Goal: Task Accomplishment & Management: Manage account settings

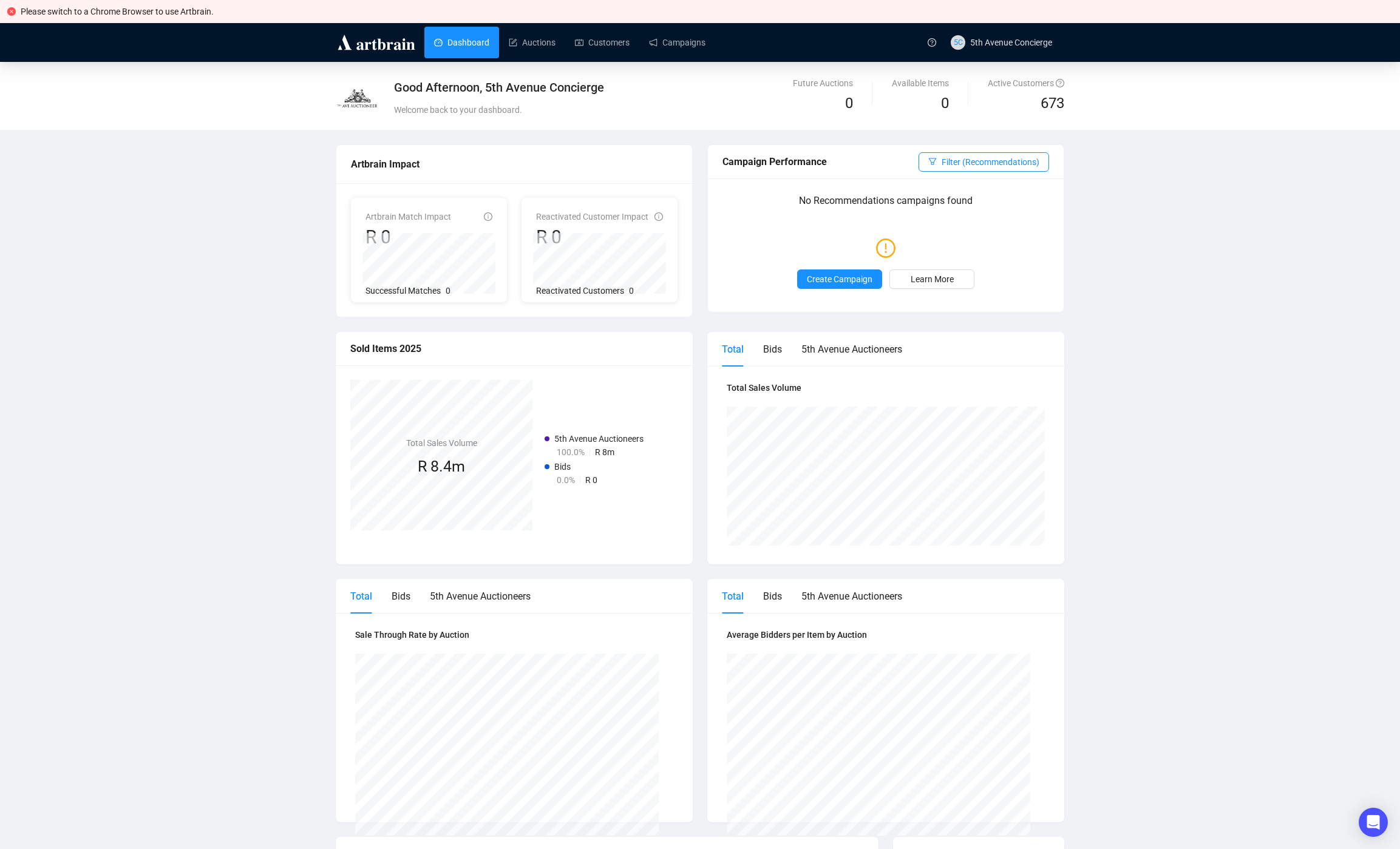
click at [986, 175] on div "Campaign Performance Filter (Recommendations)" at bounding box center [886, 162] width 356 height 34
click at [986, 180] on span "Logout" at bounding box center [1023, 179] width 108 height 13
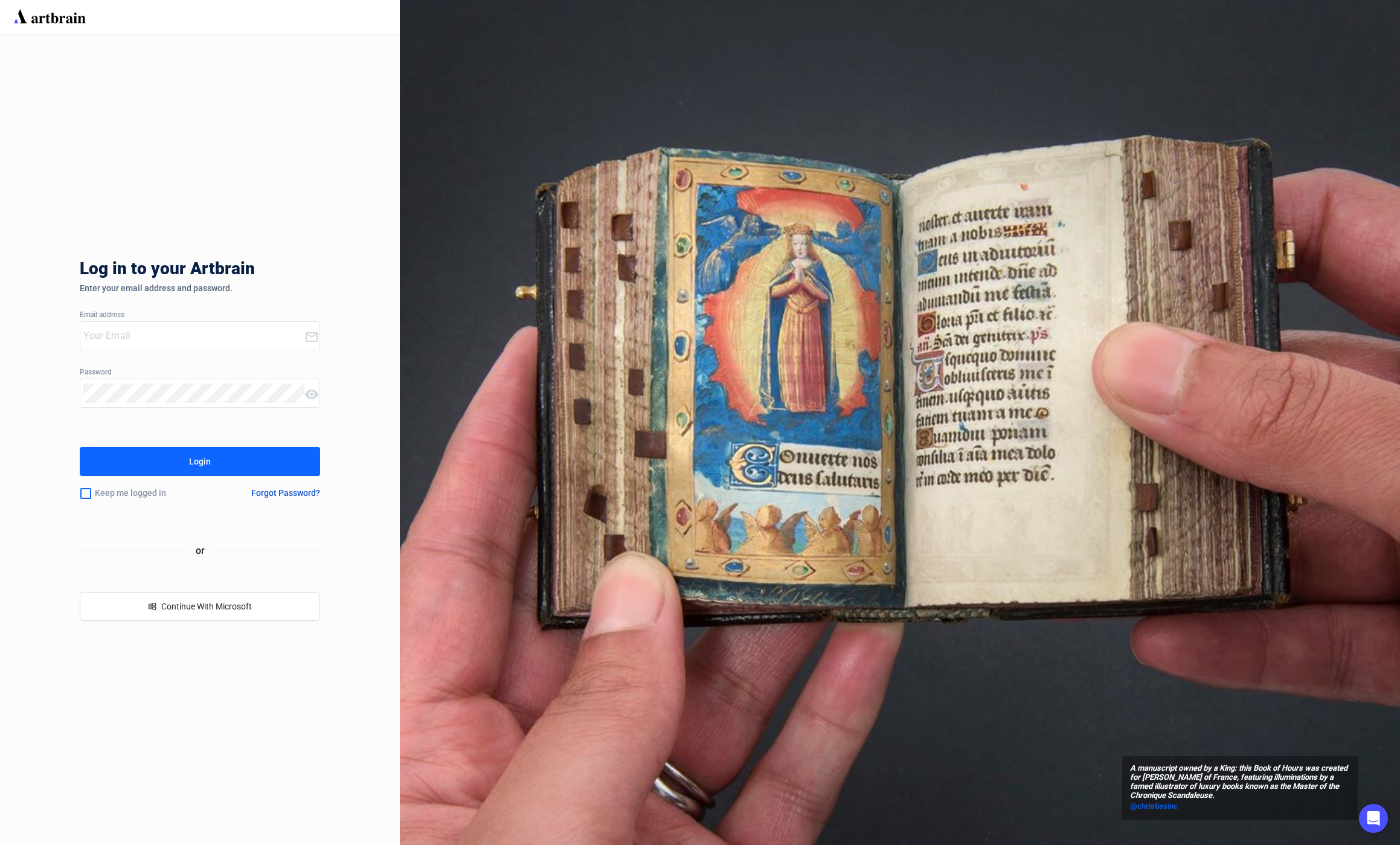
click at [140, 333] on input "email" at bounding box center [194, 336] width 220 height 19
type input "[EMAIL_ADDRESS][DOMAIN_NAME]"
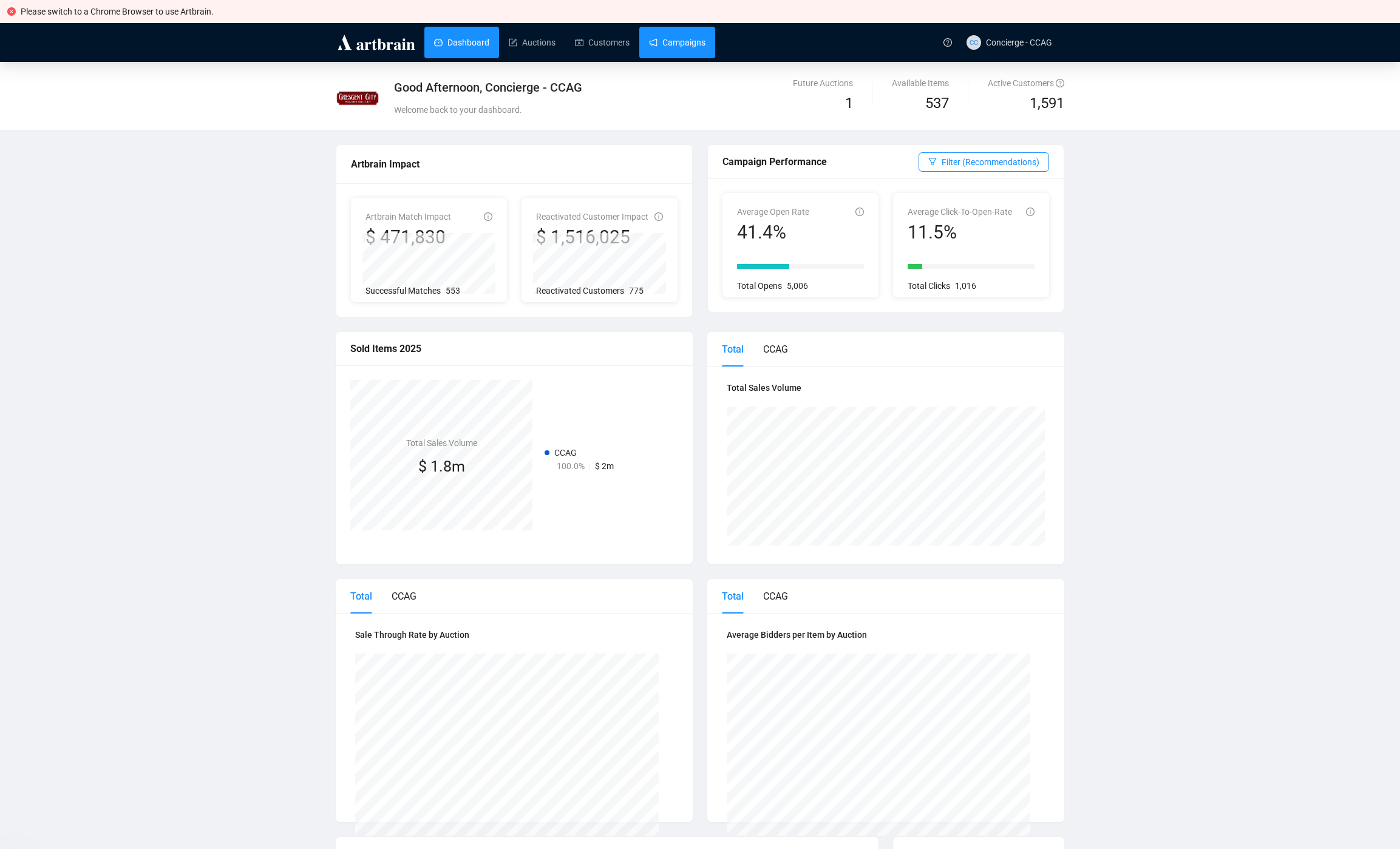
click at [657, 36] on link "Campaigns" at bounding box center [677, 42] width 57 height 32
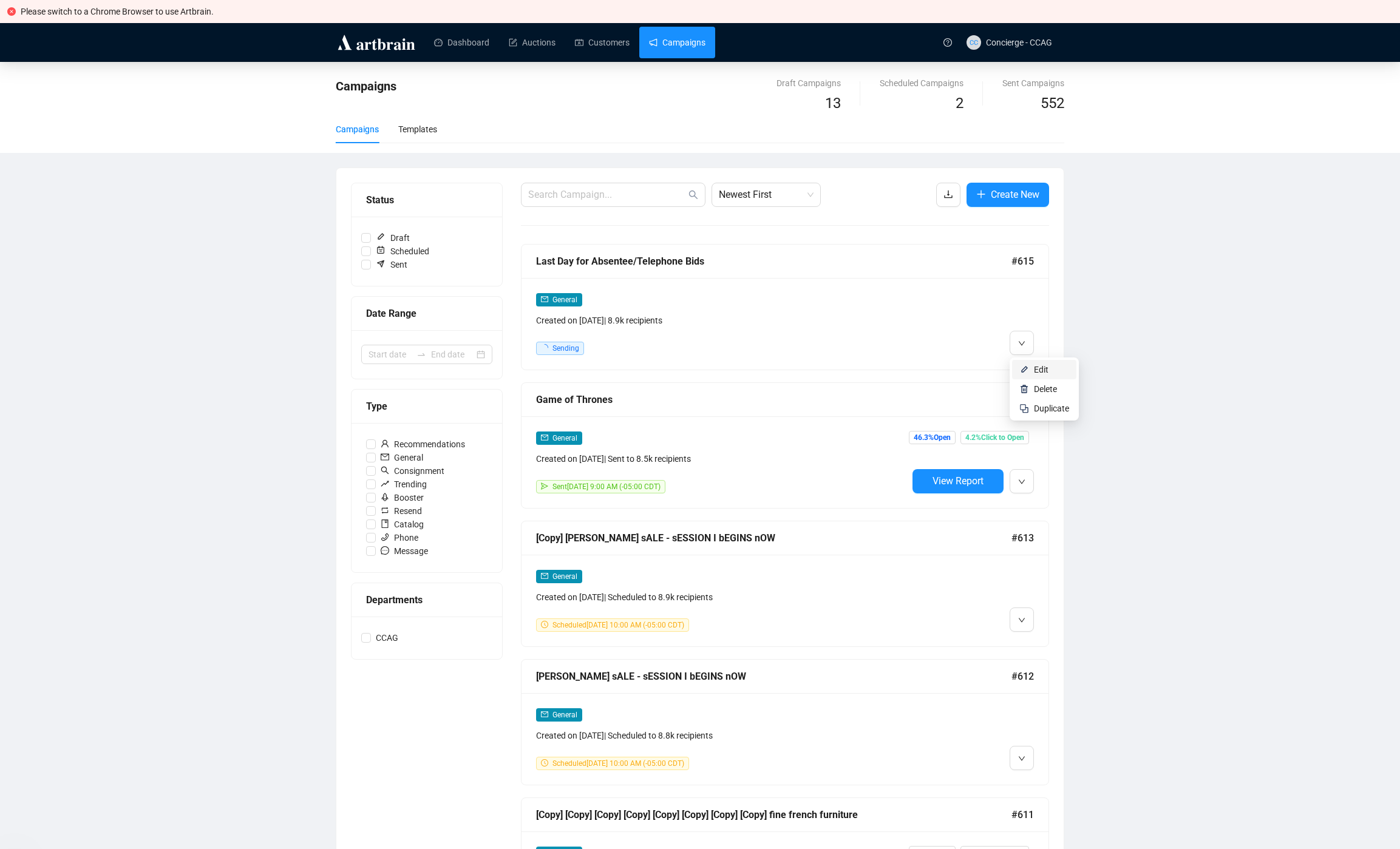
click at [1035, 367] on span "Edit" at bounding box center [1042, 370] width 15 height 10
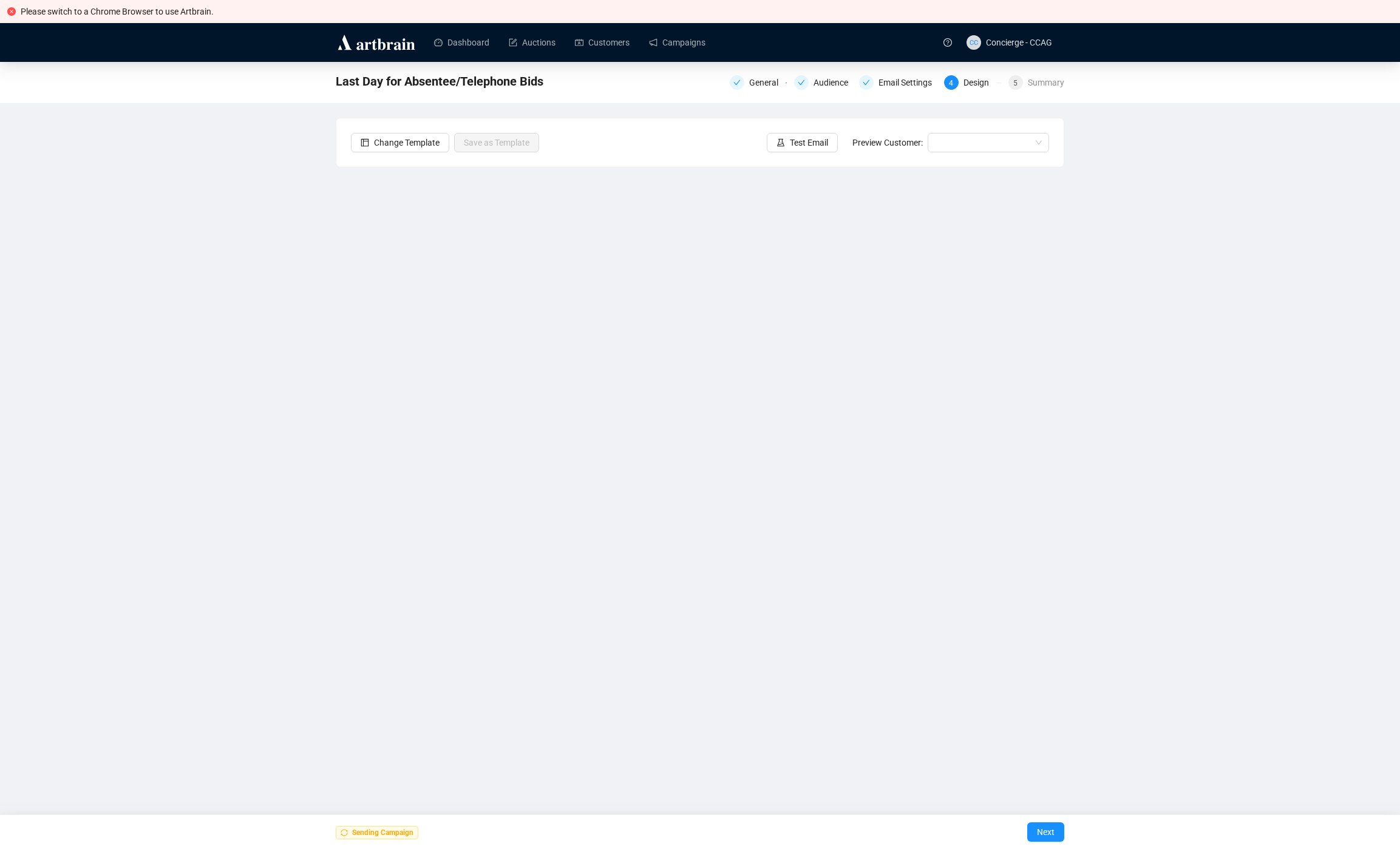
click at [132, 476] on div "Last Day for Absentee/Telephone Bids General Audience Email Settings 4 Design 5…" at bounding box center [700, 378] width 1400 height 632
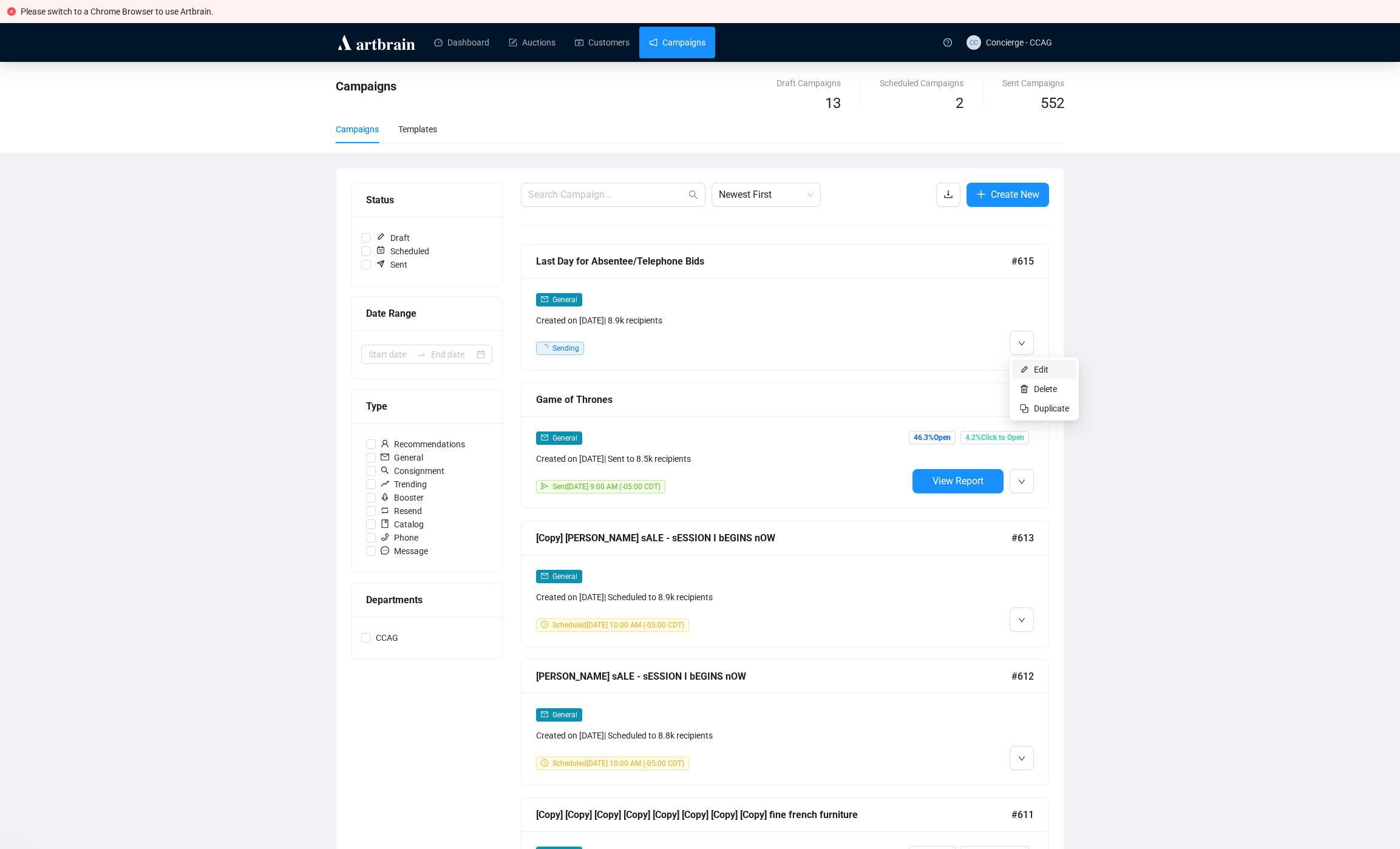
click at [1038, 375] on span "Edit" at bounding box center [1052, 370] width 35 height 13
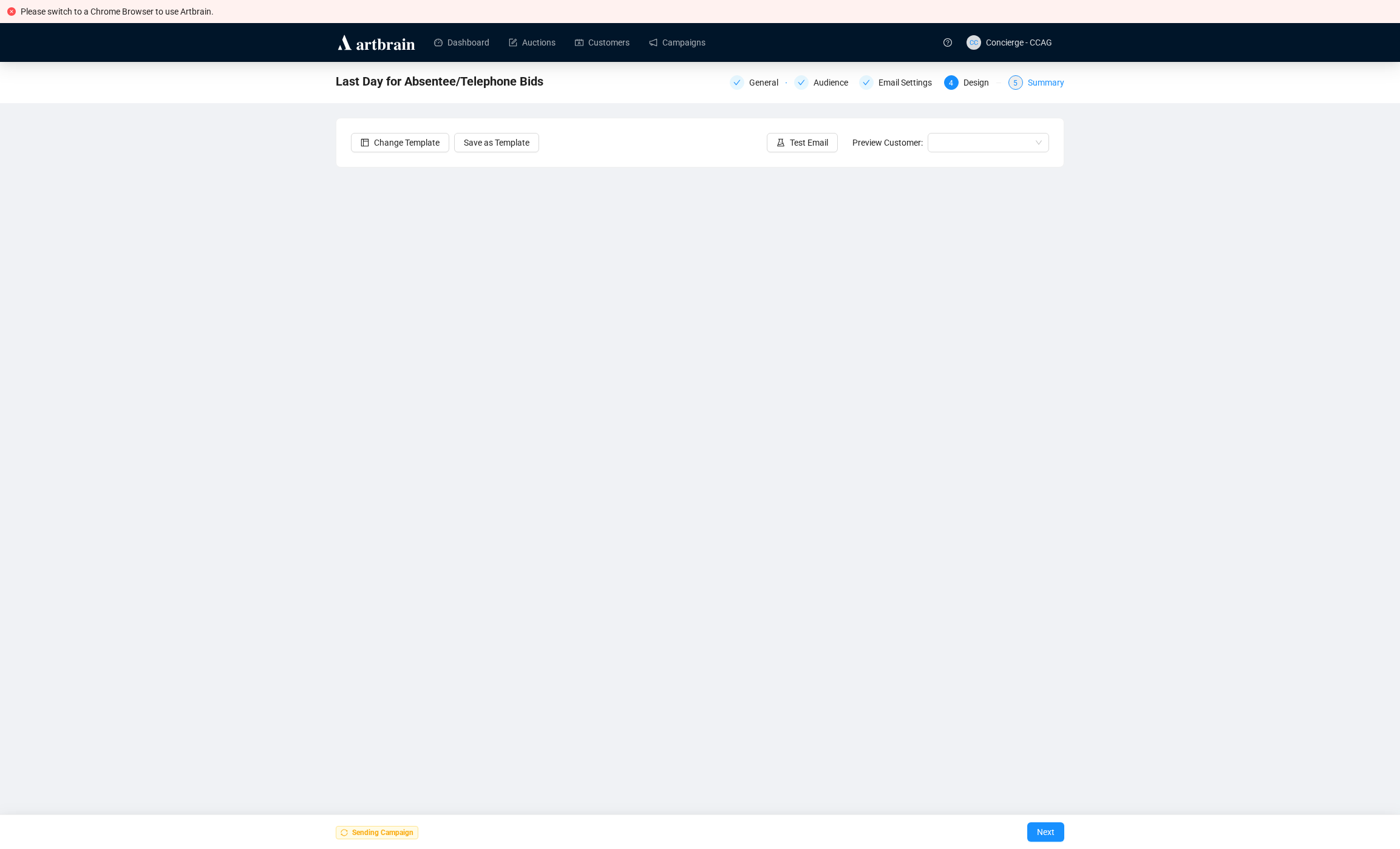
click at [1031, 86] on div "Summary" at bounding box center [1045, 83] width 36 height 15
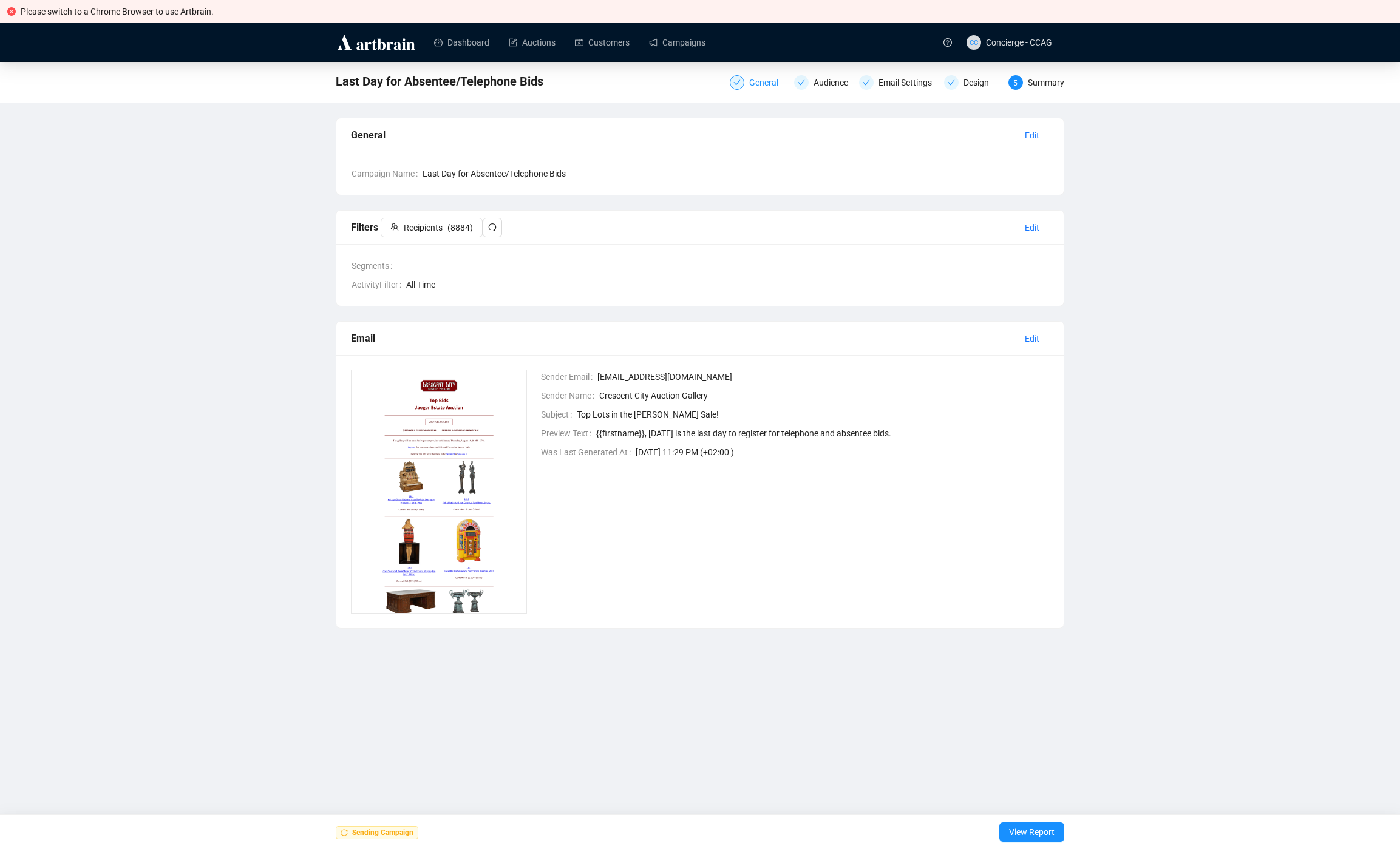
click at [755, 89] on div "General" at bounding box center [767, 83] width 36 height 15
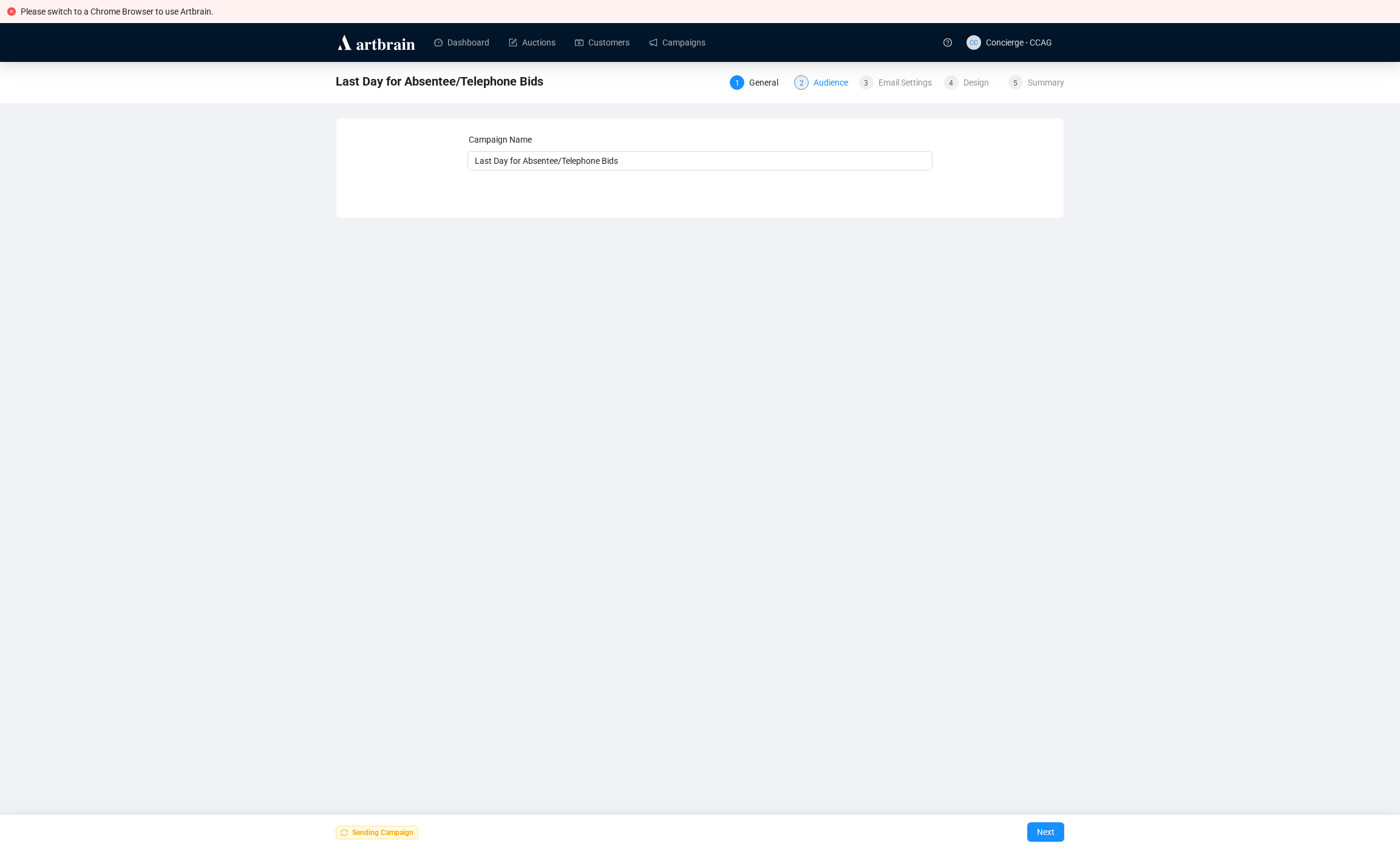
click at [806, 82] on div "2 Audience" at bounding box center [822, 83] width 57 height 15
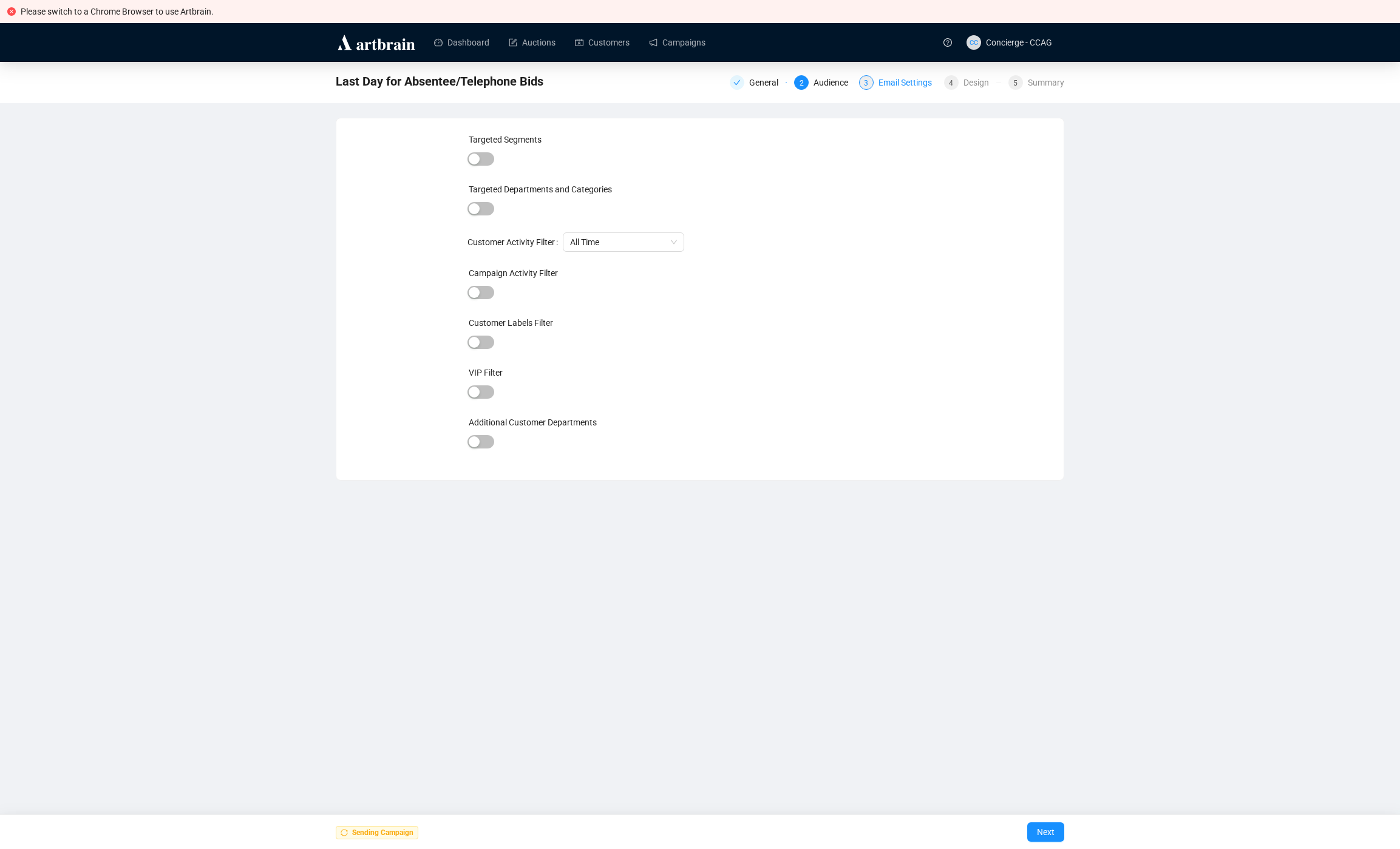
click at [903, 83] on div "Email Settings" at bounding box center [909, 83] width 60 height 15
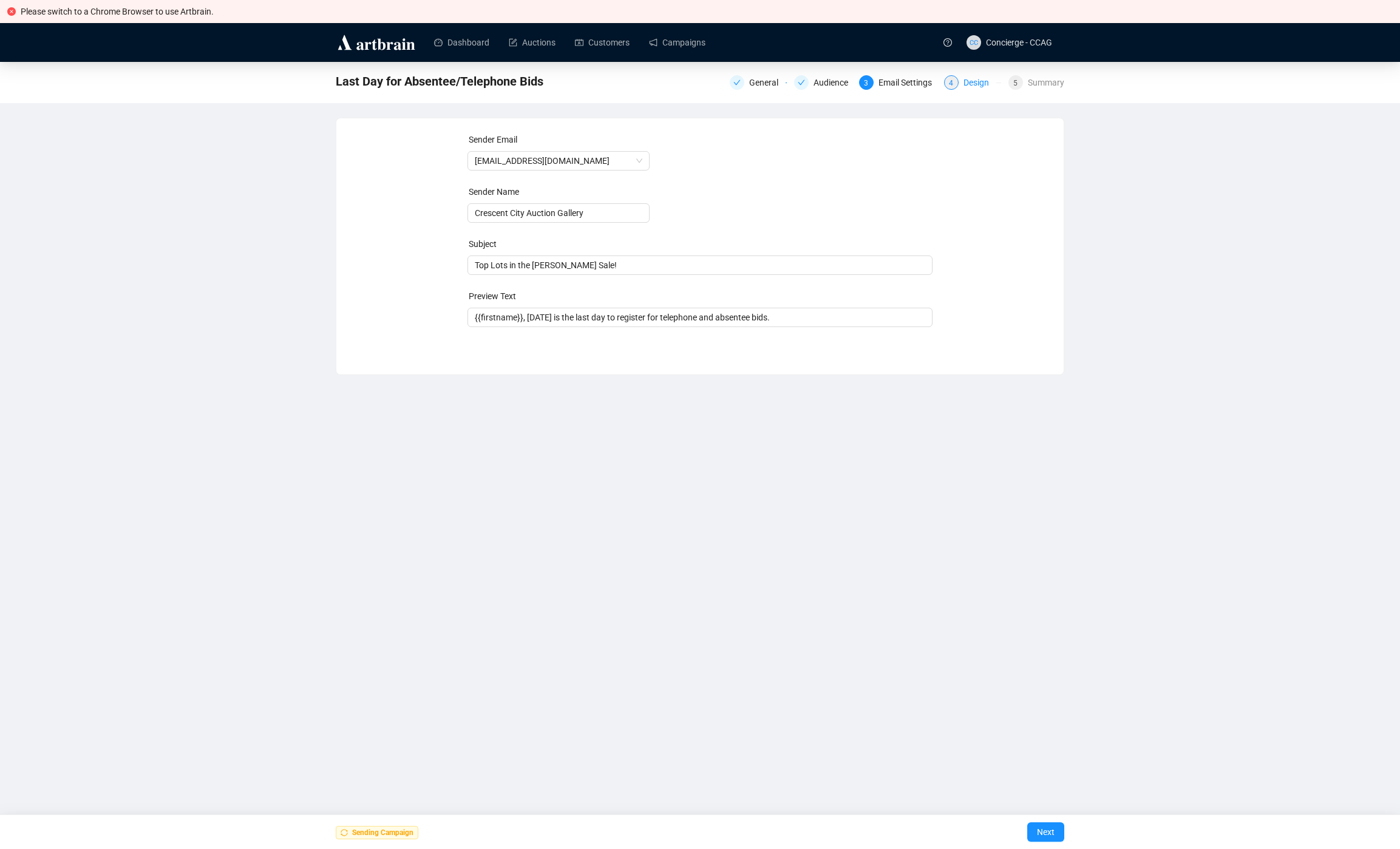
drag, startPoint x: 992, startPoint y: 81, endPoint x: 999, endPoint y: 80, distance: 7.1
click at [992, 81] on div "Design" at bounding box center [980, 83] width 32 height 15
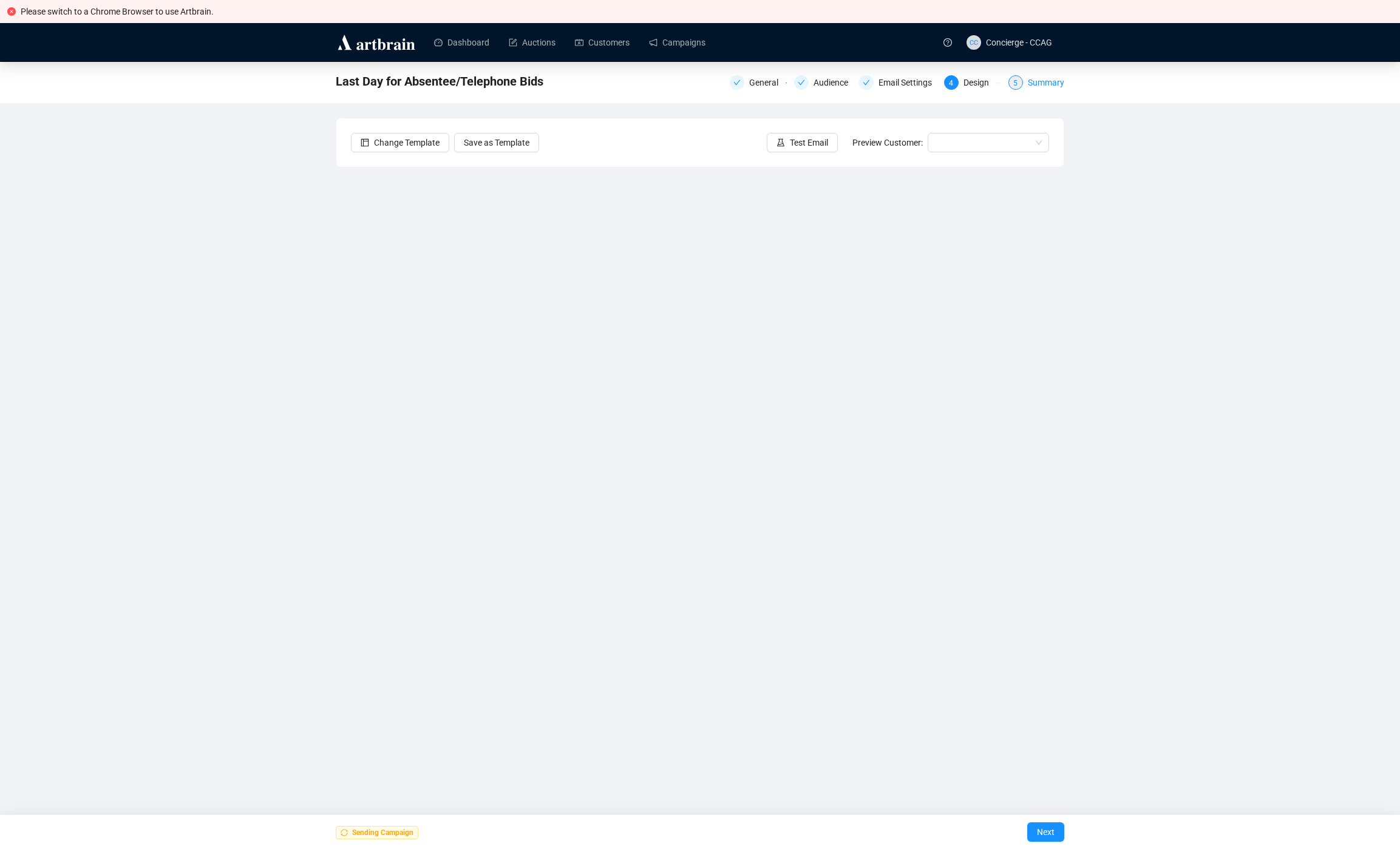
click at [1033, 82] on div "Summary" at bounding box center [1045, 83] width 36 height 15
